Goal: Task Accomplishment & Management: Manage account settings

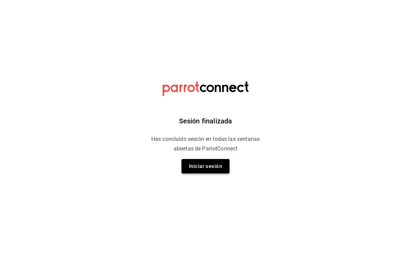
click at [199, 171] on button "Iniciar sesión" at bounding box center [205, 166] width 48 height 14
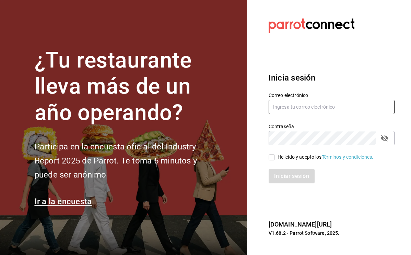
type input "contacto@manidipasta.com"
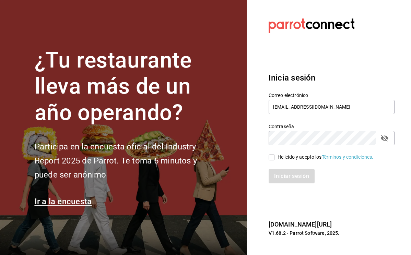
click at [279, 158] on div "He leído y acepto los Términos y condiciones." at bounding box center [325, 157] width 96 height 7
click at [275, 158] on input "He leído y acepto los Términos y condiciones." at bounding box center [271, 157] width 6 height 6
checkbox input "true"
click at [286, 177] on button "Iniciar sesión" at bounding box center [291, 176] width 47 height 14
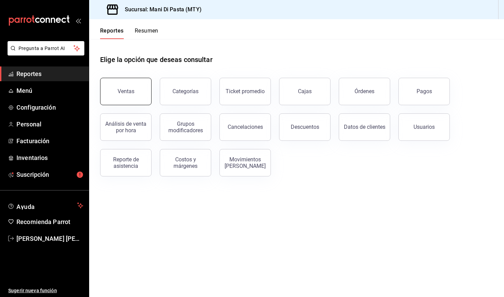
click at [134, 93] on button "Ventas" at bounding box center [125, 91] width 51 height 27
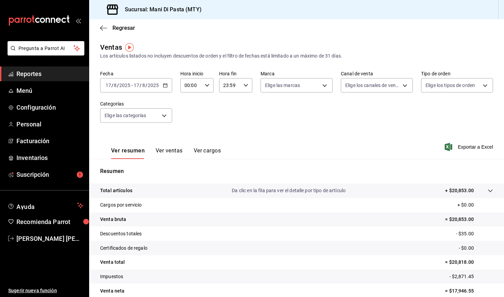
click at [167, 149] on button "Ver ventas" at bounding box center [169, 153] width 27 height 12
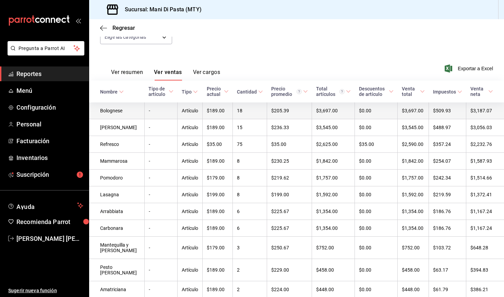
scroll to position [81, 0]
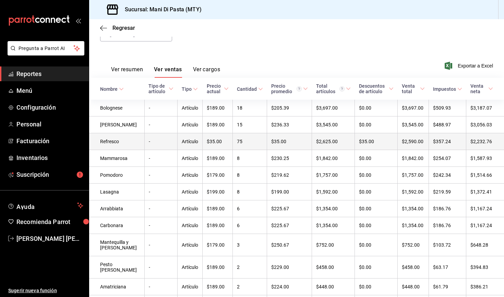
click at [121, 142] on td "Refresco" at bounding box center [116, 141] width 55 height 17
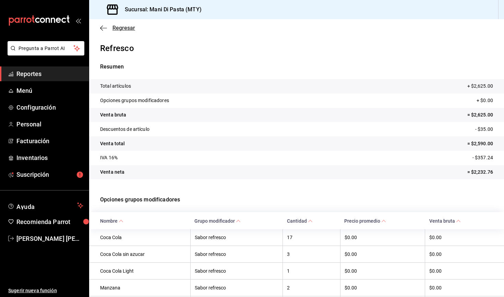
click at [101, 26] on icon "button" at bounding box center [103, 28] width 7 height 6
click at [107, 28] on span "Regresar" at bounding box center [117, 28] width 35 height 7
click at [123, 28] on span "Regresar" at bounding box center [123, 28] width 23 height 7
click at [122, 29] on span "Regresar" at bounding box center [123, 28] width 23 height 7
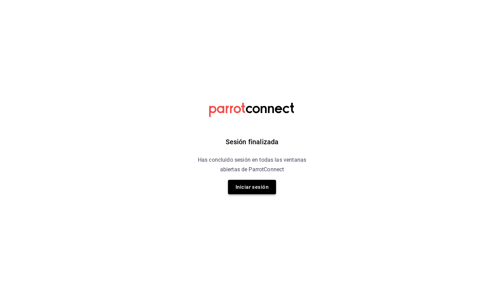
click at [255, 191] on button "Iniciar sesión" at bounding box center [252, 187] width 48 height 14
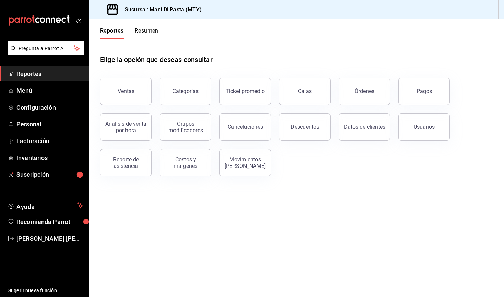
click at [148, 31] on button "Resumen" at bounding box center [147, 33] width 24 height 12
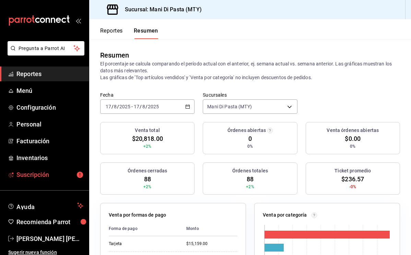
click at [38, 173] on span "Suscripción" at bounding box center [49, 174] width 67 height 9
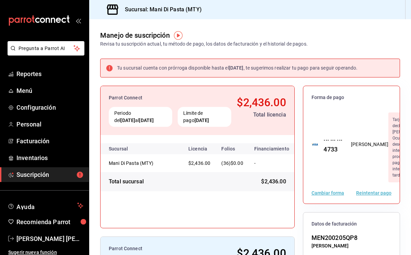
click at [367, 195] on button "Reintentar pago" at bounding box center [373, 193] width 35 height 5
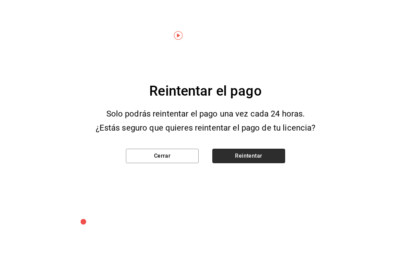
click at [243, 157] on button "Reintentar" at bounding box center [248, 156] width 73 height 14
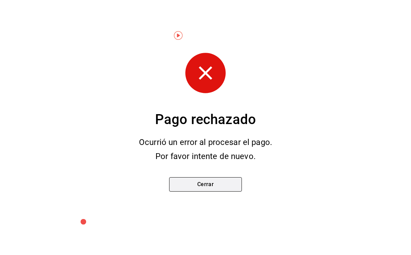
click at [203, 179] on button "Cerrar" at bounding box center [205, 184] width 73 height 14
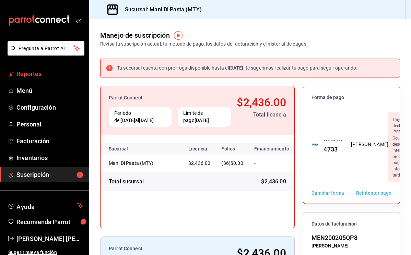
click at [31, 75] on span "Reportes" at bounding box center [49, 73] width 67 height 9
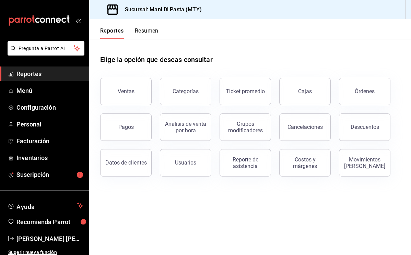
click at [140, 27] on div "Reportes Resumen" at bounding box center [123, 29] width 69 height 20
click at [140, 28] on button "Resumen" at bounding box center [147, 33] width 24 height 12
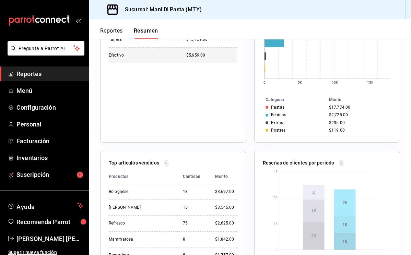
scroll to position [205, 0]
